Goal: Navigation & Orientation: Find specific page/section

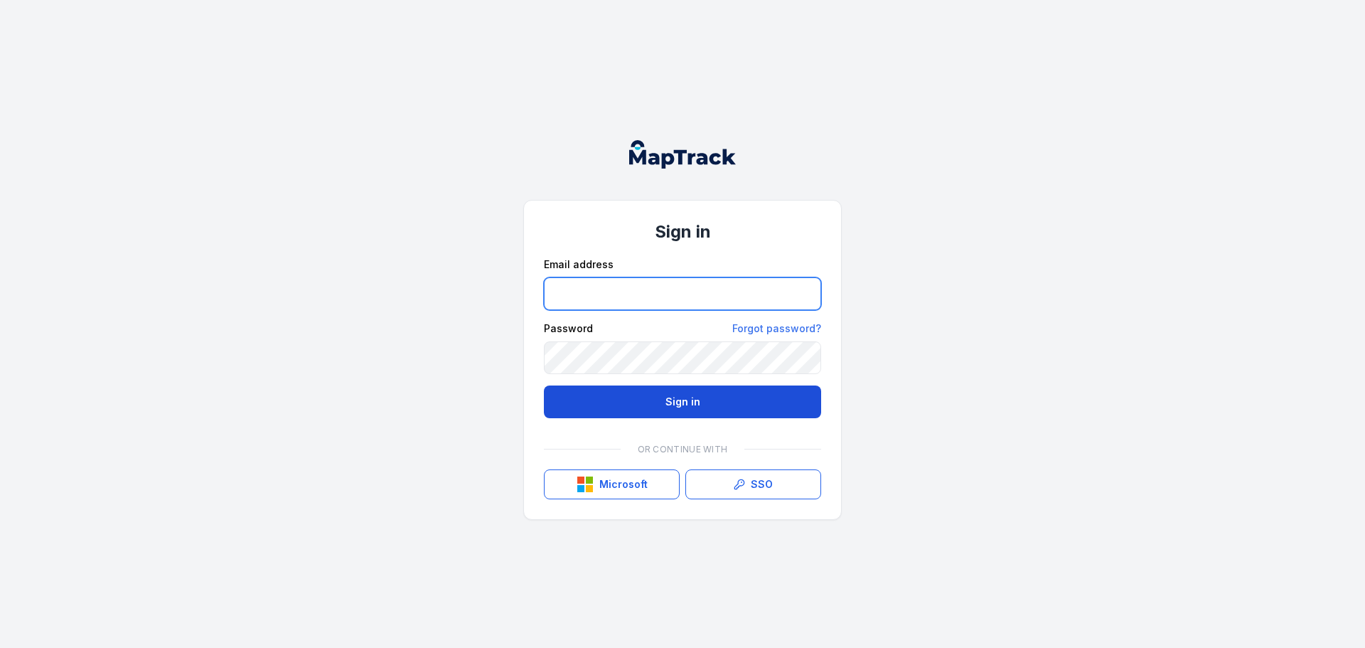
type input "**********"
click at [678, 405] on button "Sign in" at bounding box center [682, 401] width 277 height 33
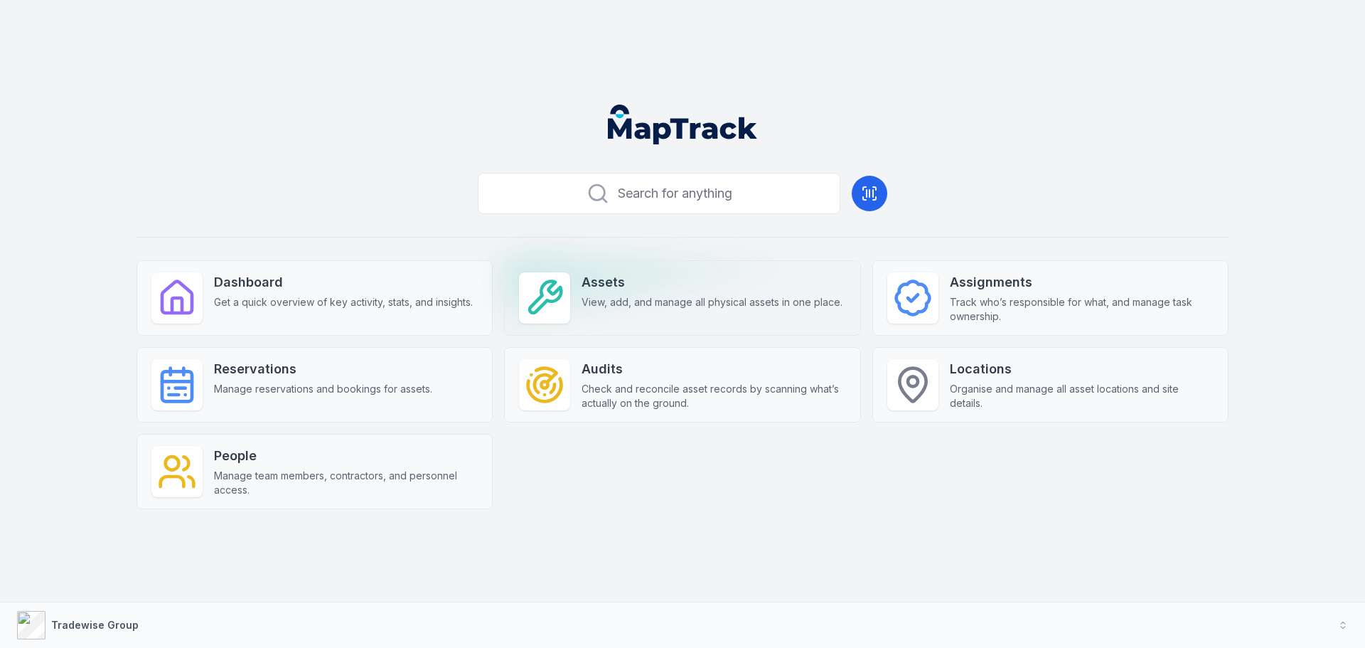
click at [639, 291] on strong "Assets" at bounding box center [712, 282] width 261 height 20
